Goal: Information Seeking & Learning: Find specific page/section

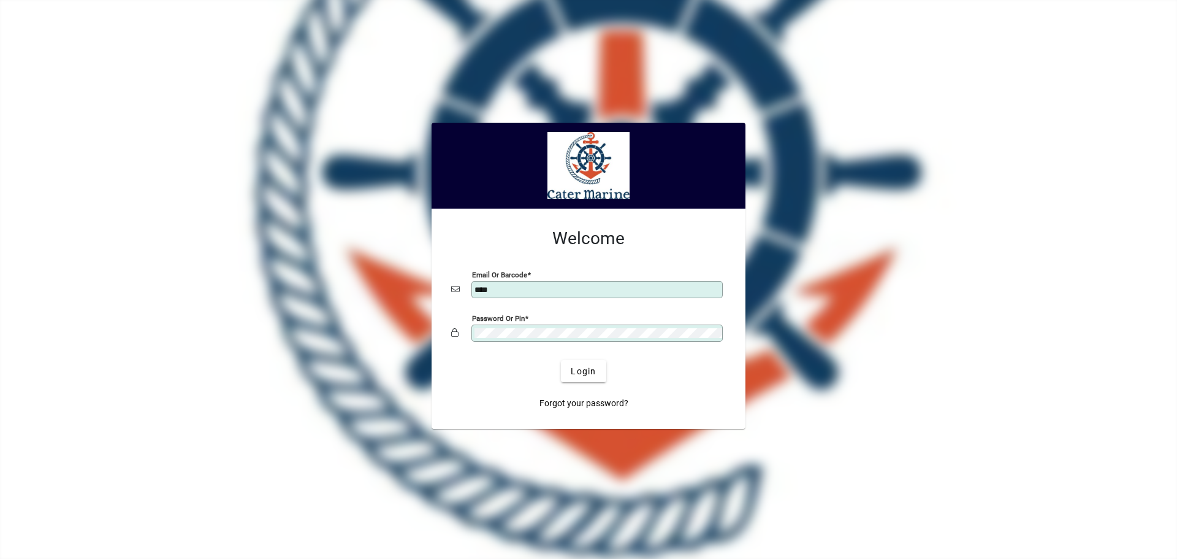
type input "**********"
click at [588, 373] on span "Login" at bounding box center [583, 371] width 25 height 13
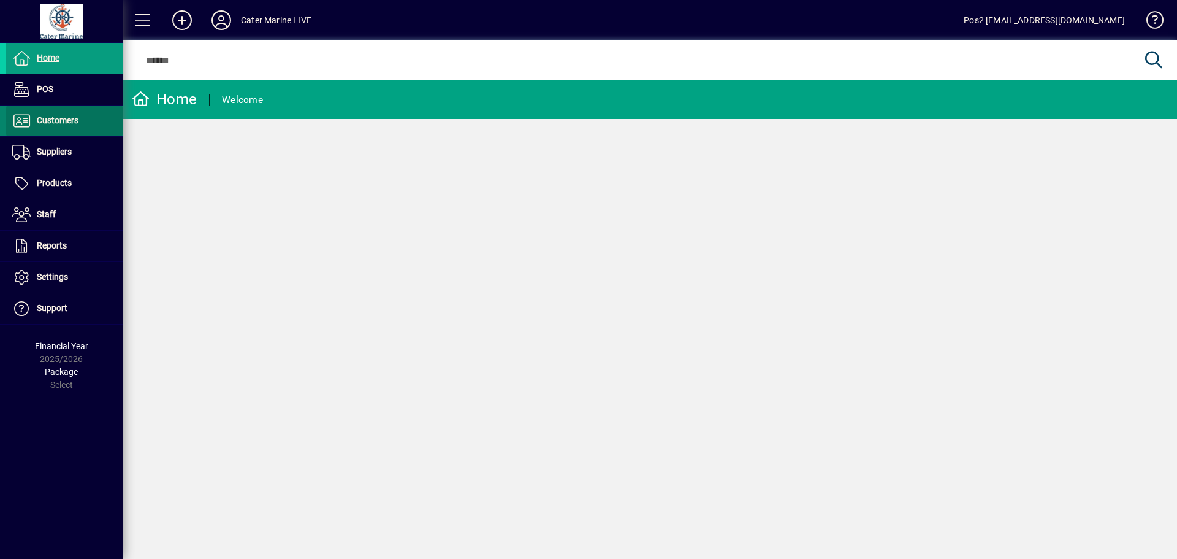
click at [89, 110] on span at bounding box center [64, 120] width 117 height 29
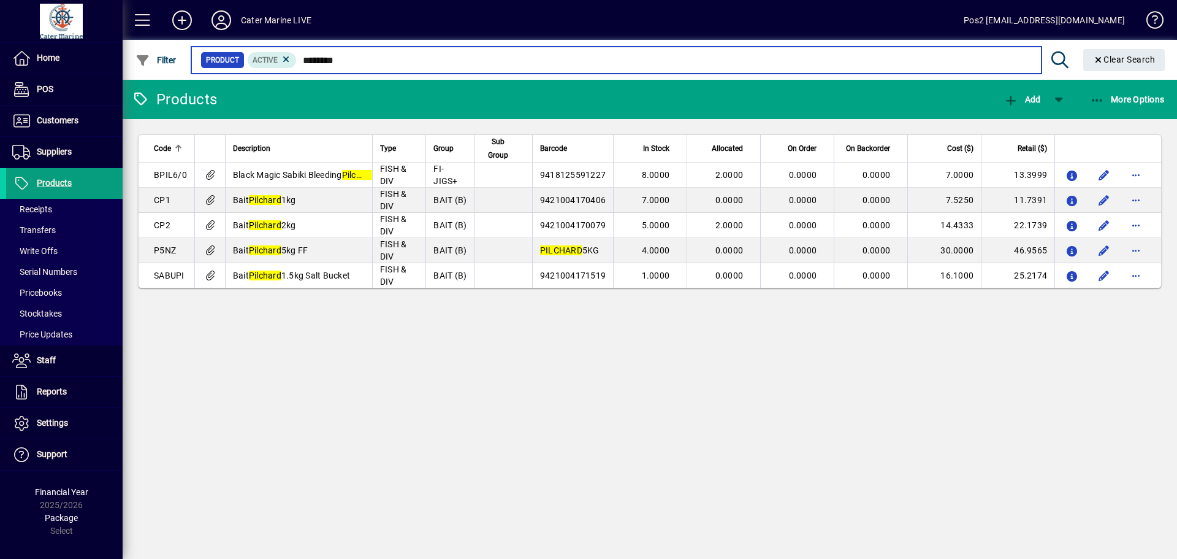
type input "********"
